Goal: Information Seeking & Learning: Understand process/instructions

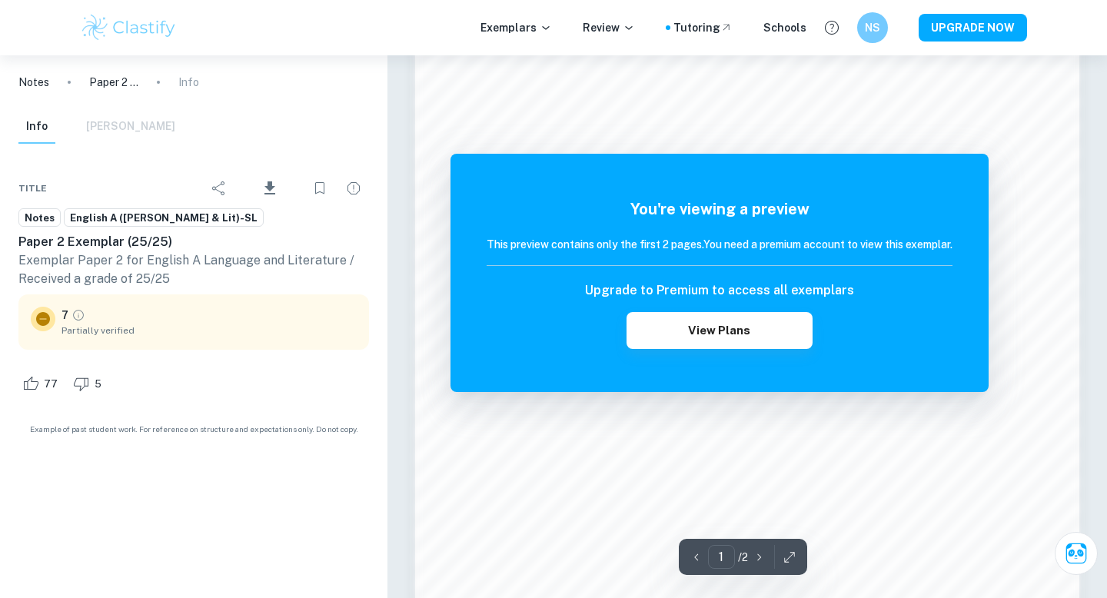
scroll to position [1218, 0]
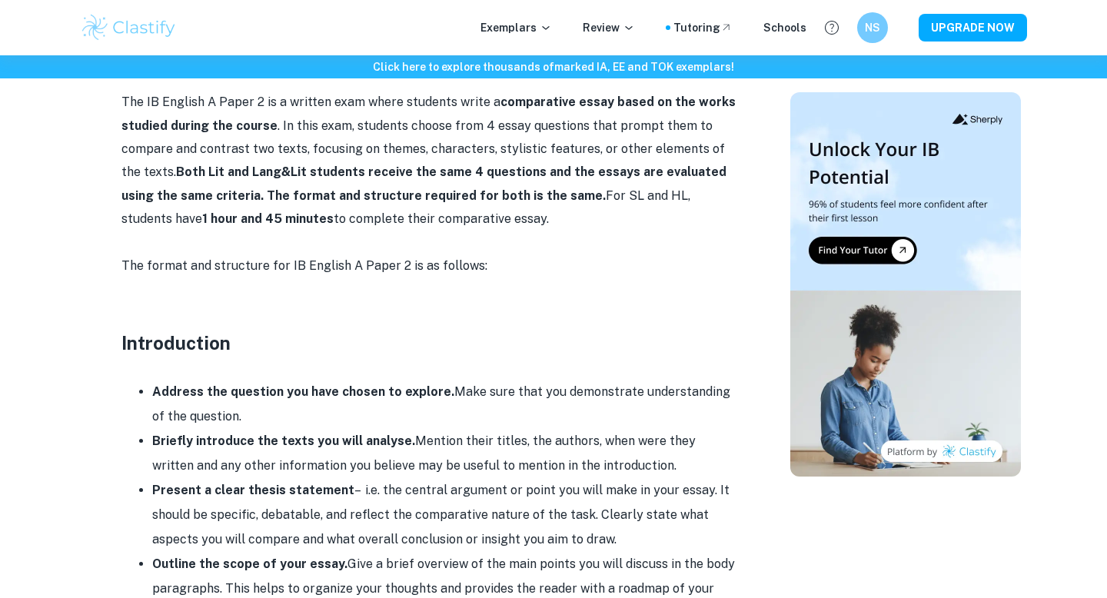
scroll to position [799, 0]
click at [194, 392] on strong "Address the question you have chosen to explore." at bounding box center [303, 391] width 302 height 15
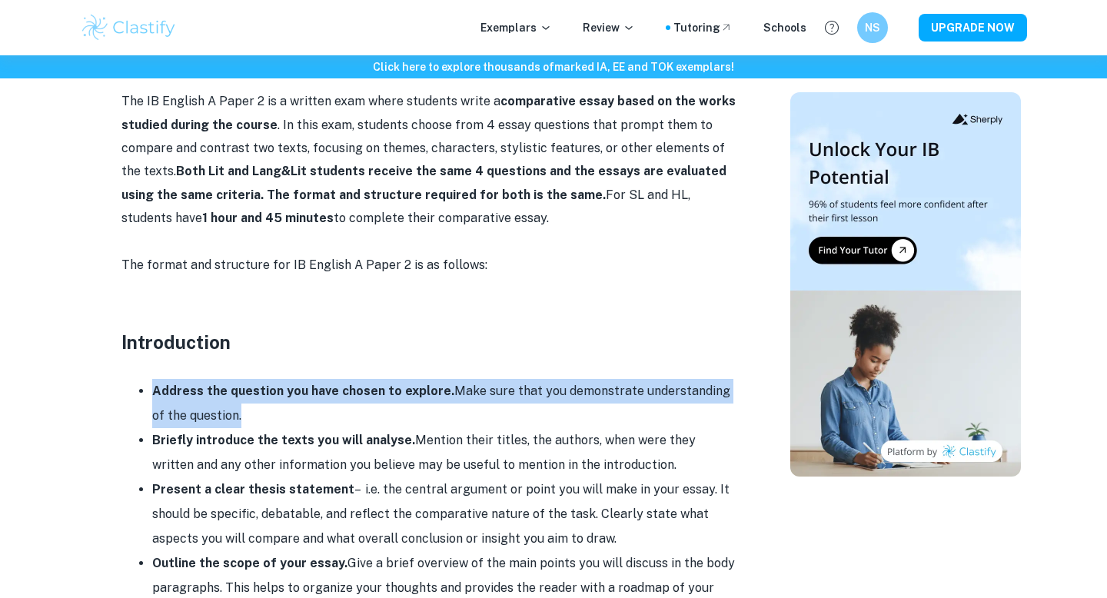
click at [194, 392] on strong "Address the question you have chosen to explore." at bounding box center [303, 391] width 302 height 15
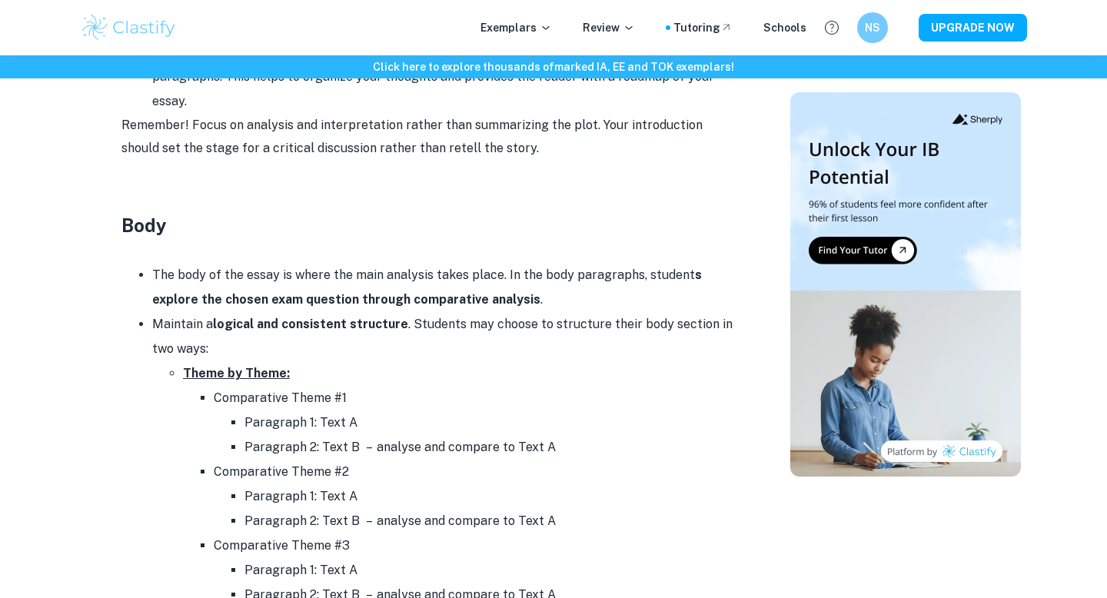
scroll to position [1325, 0]
